Goal: Task Accomplishment & Management: Manage account settings

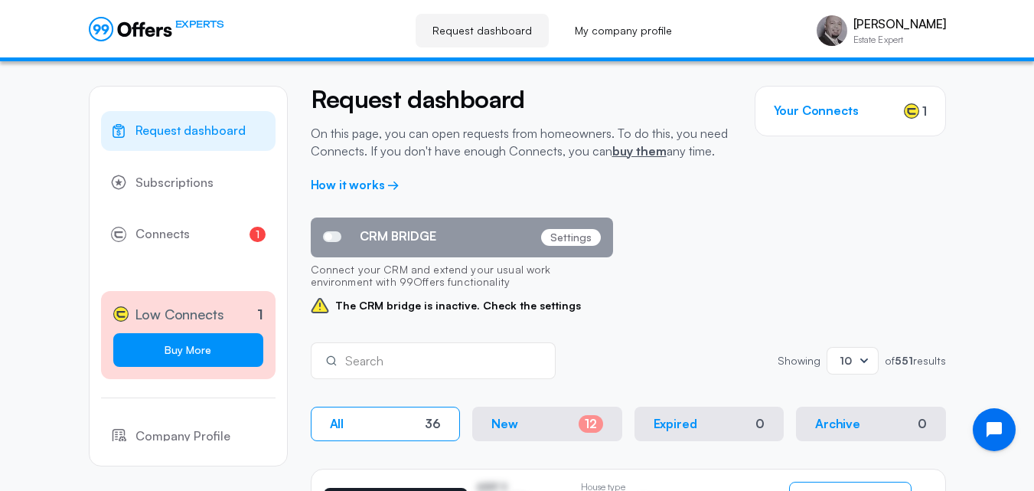
click at [198, 352] on link "Buy More" at bounding box center [188, 350] width 150 height 34
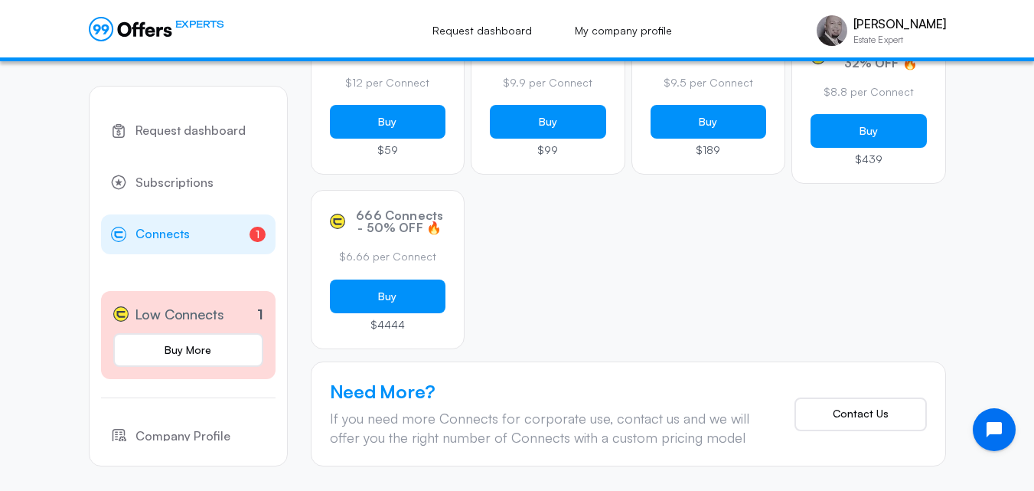
scroll to position [149, 0]
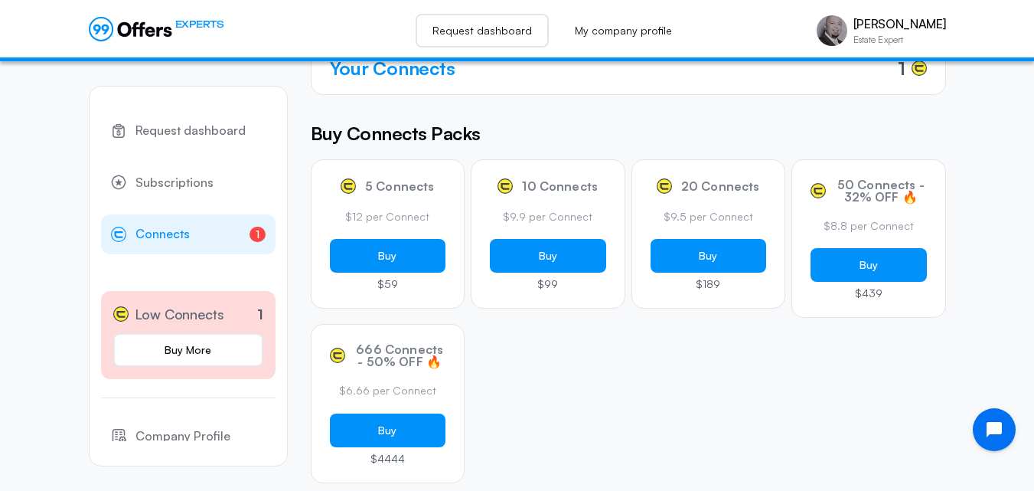
click at [498, 33] on link "Request dashboard" at bounding box center [482, 31] width 133 height 34
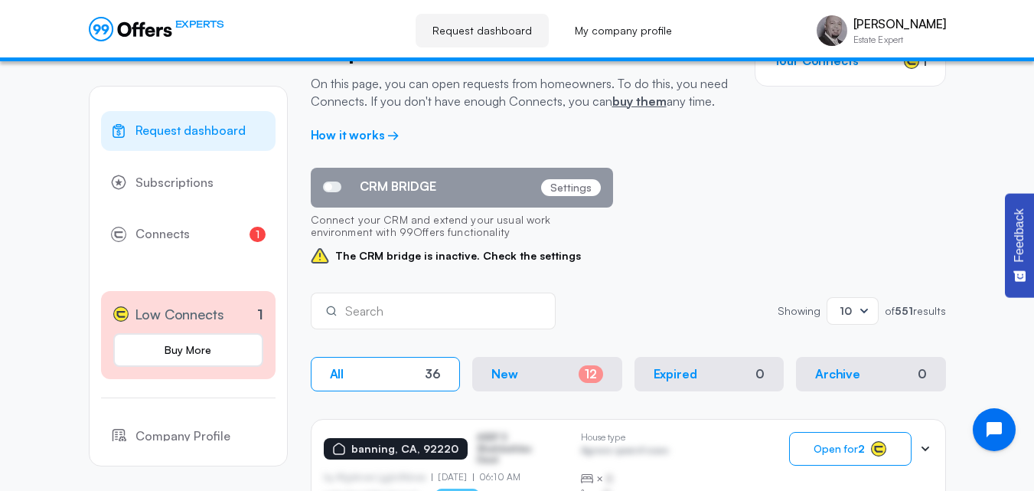
scroll to position [77, 0]
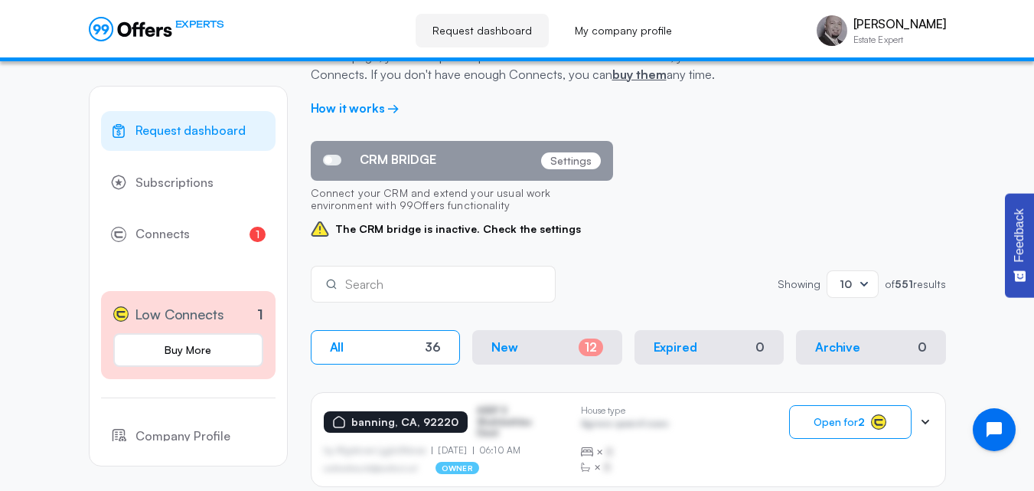
click at [567, 161] on p "Settings" at bounding box center [571, 160] width 60 height 17
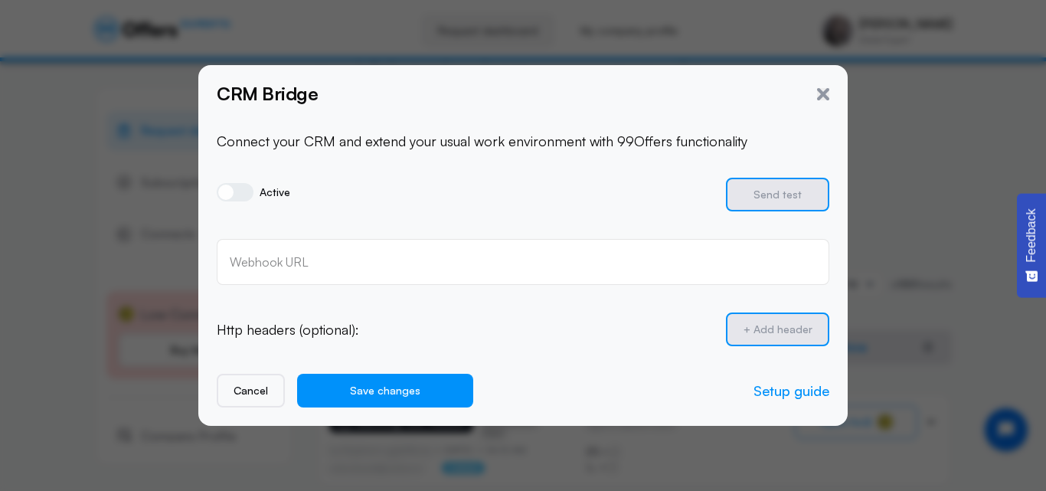
click at [234, 192] on span at bounding box center [235, 192] width 37 height 18
click at [0, 0] on input "Active" at bounding box center [0, 0] width 0 height 0
click at [236, 193] on span at bounding box center [235, 192] width 37 height 18
click at [0, 0] on input "Active" at bounding box center [0, 0] width 0 height 0
click at [253, 390] on button "Cancel" at bounding box center [251, 391] width 68 height 34
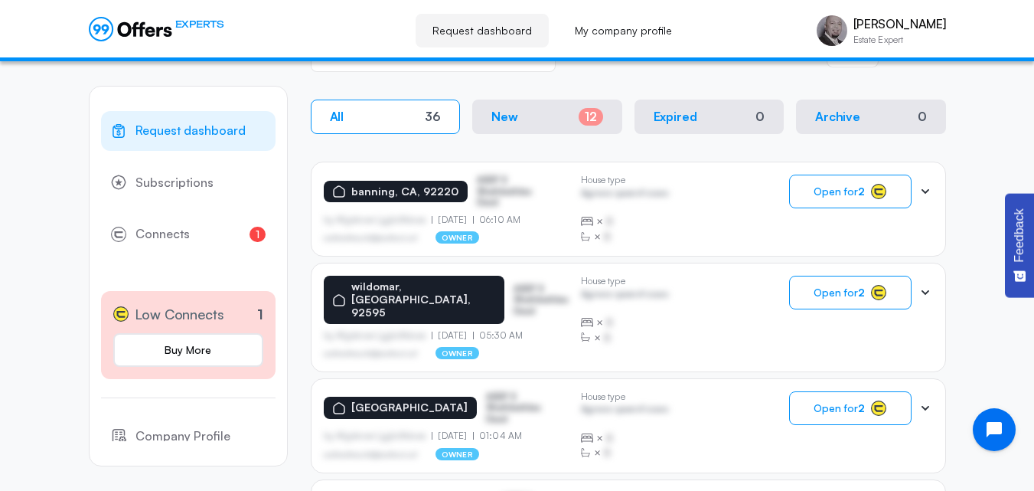
scroll to position [215, 0]
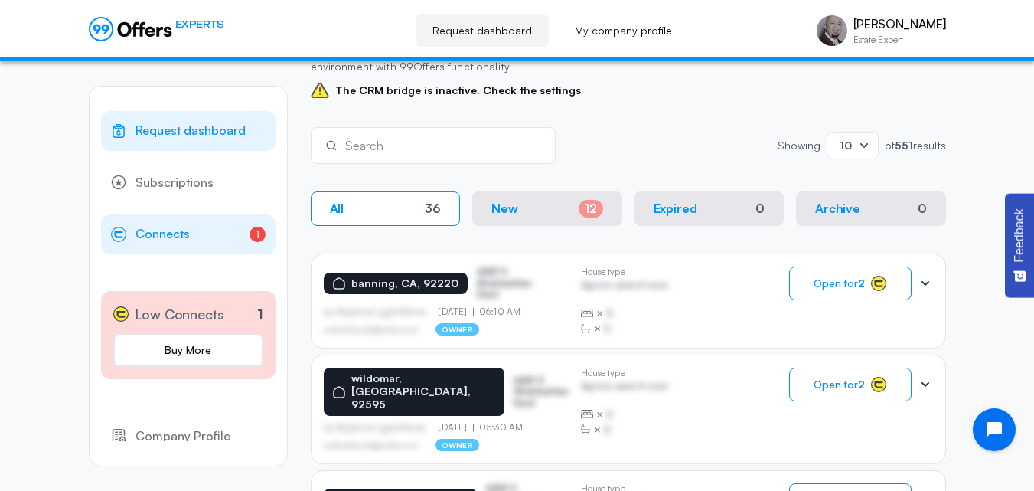
click at [178, 240] on span "Connects" at bounding box center [163, 234] width 54 height 20
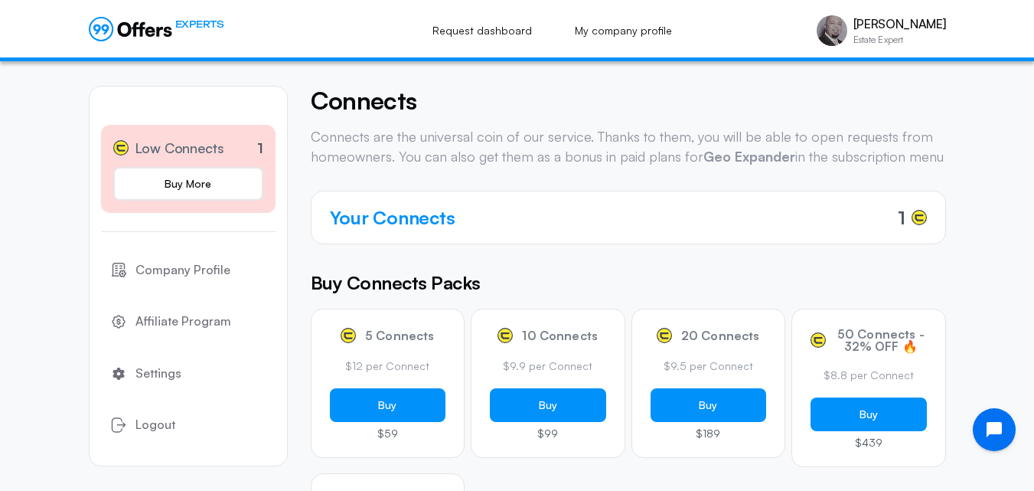
scroll to position [170, 0]
